Goal: Find specific page/section: Find specific page/section

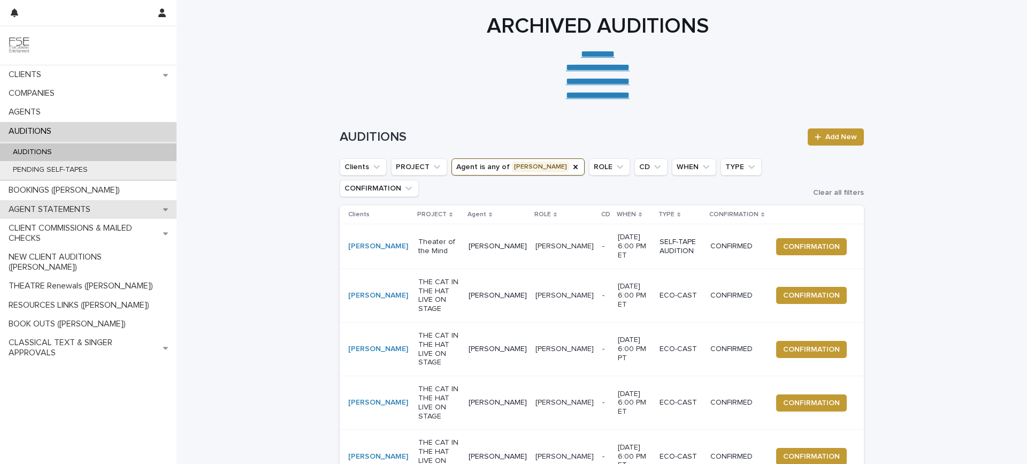
scroll to position [244, 0]
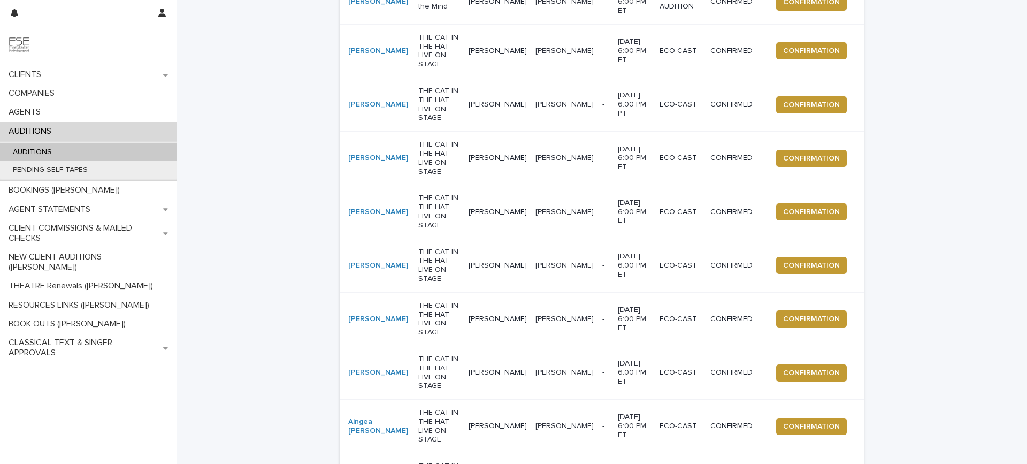
click at [232, 129] on div "Loading... Saving… Loading... Saving… AUDITIONS Add New Clients PROJECT Agent i…" at bounding box center [601, 230] width 850 height 735
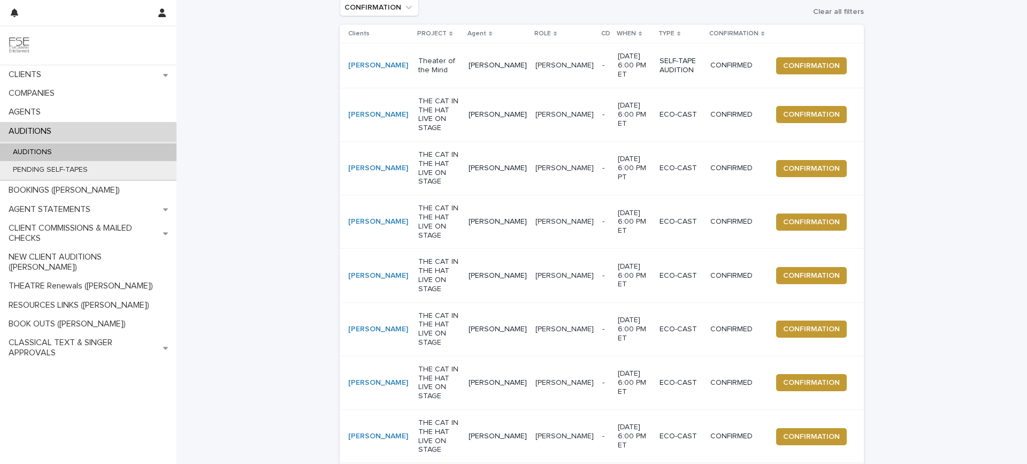
scroll to position [0, 0]
